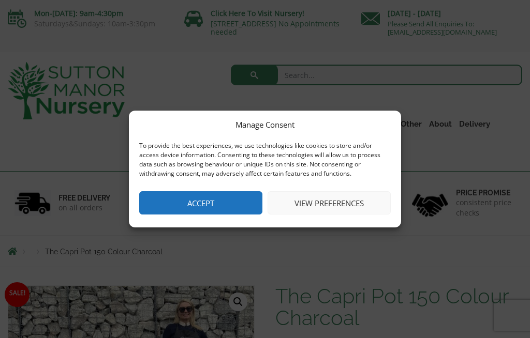
click at [228, 202] on button "Accept" at bounding box center [200, 202] width 123 height 23
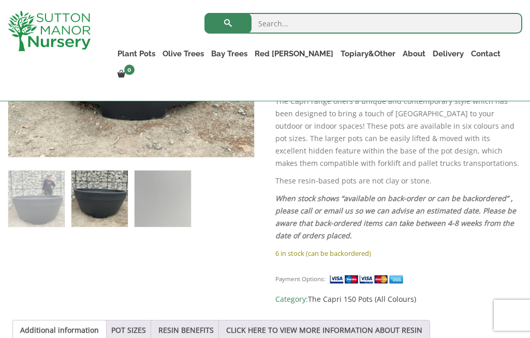
scroll to position [333, 0]
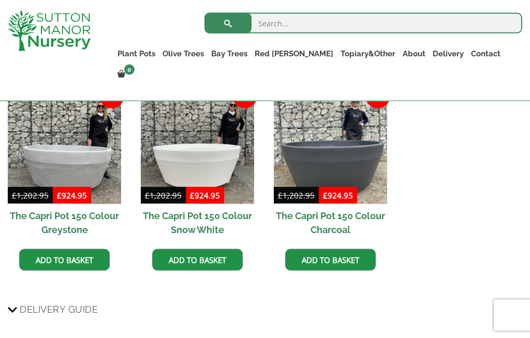
scroll to position [702, 0]
click at [333, 215] on h2 "The Capri Pot 150 Colour Charcoal" at bounding box center [330, 222] width 113 height 37
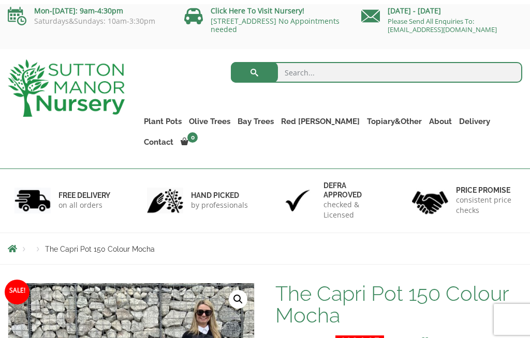
scroll to position [2, 0]
